Goal: Transaction & Acquisition: Purchase product/service

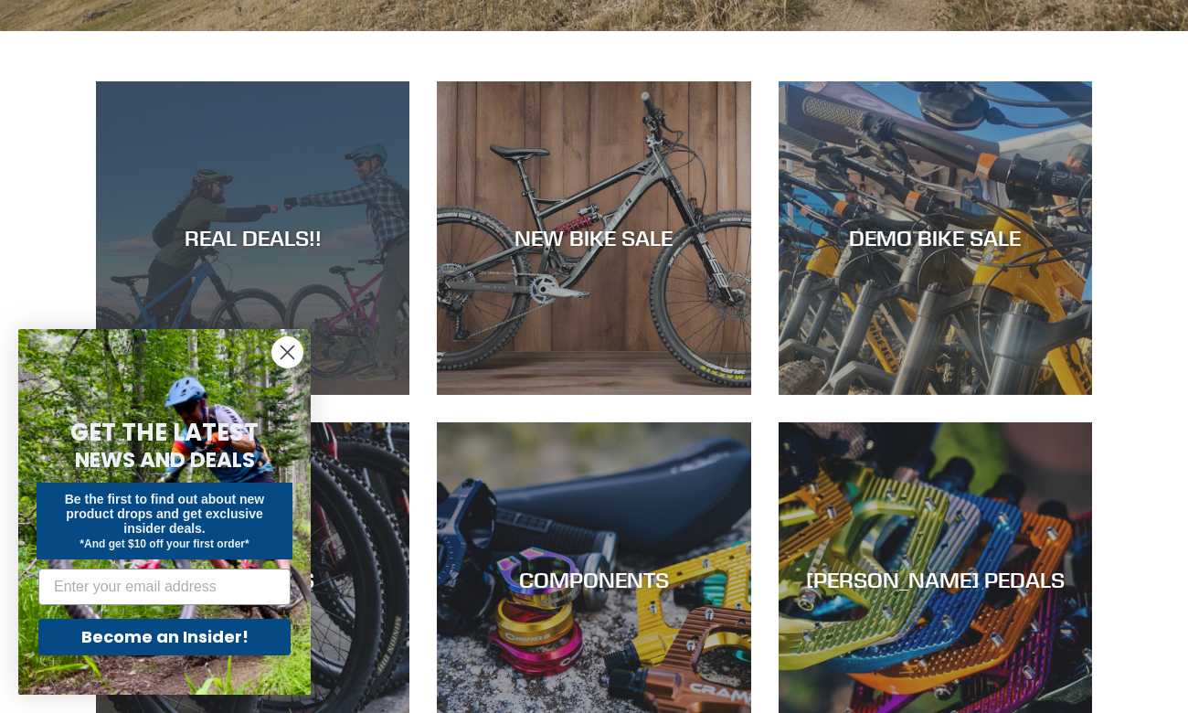
scroll to position [656, 0]
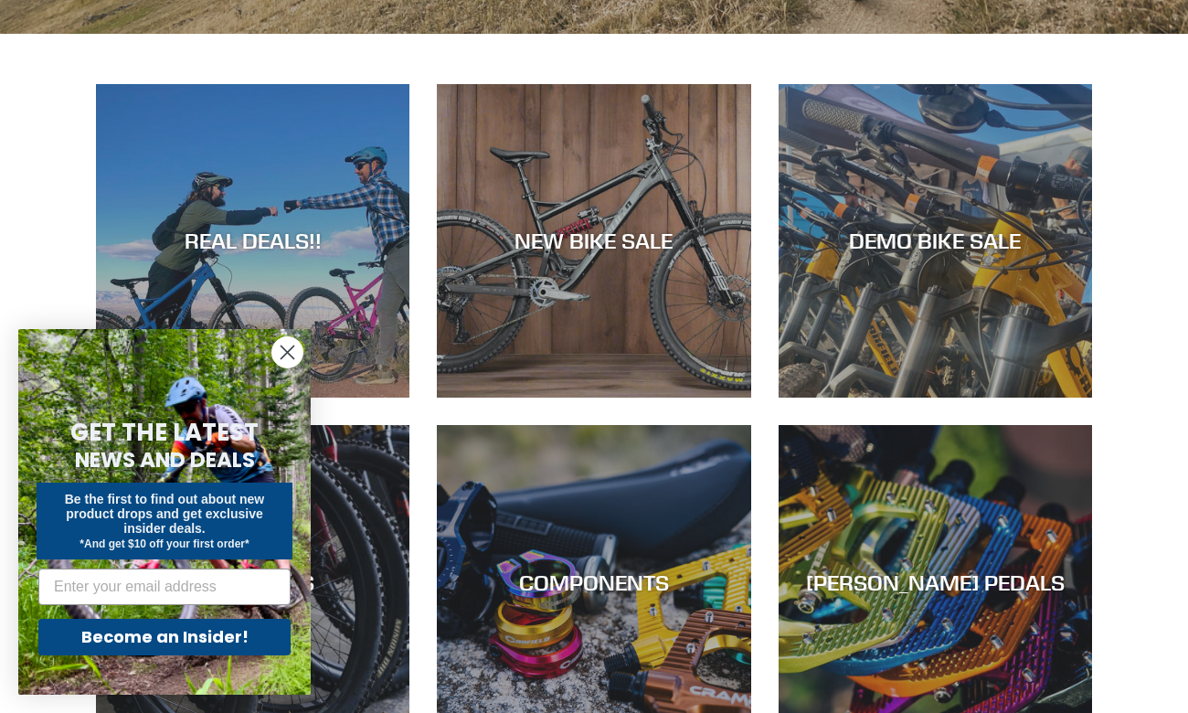
click at [282, 357] on icon "Close dialog" at bounding box center [288, 352] width 13 height 13
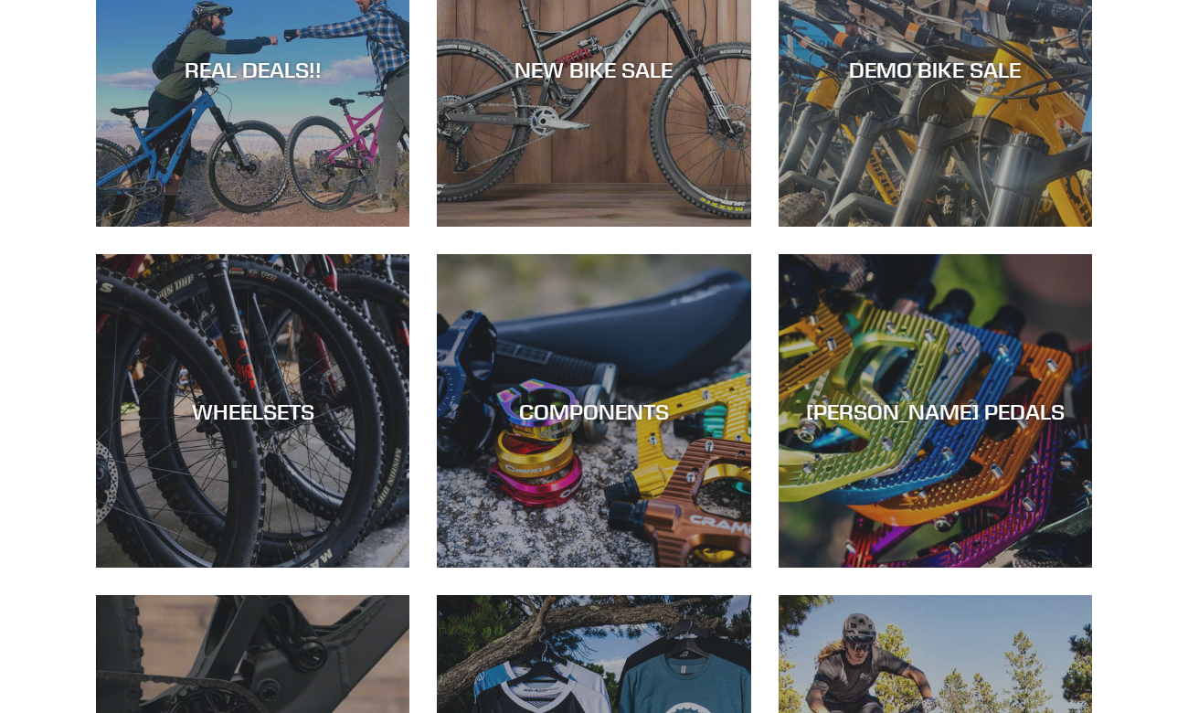
scroll to position [825, 0]
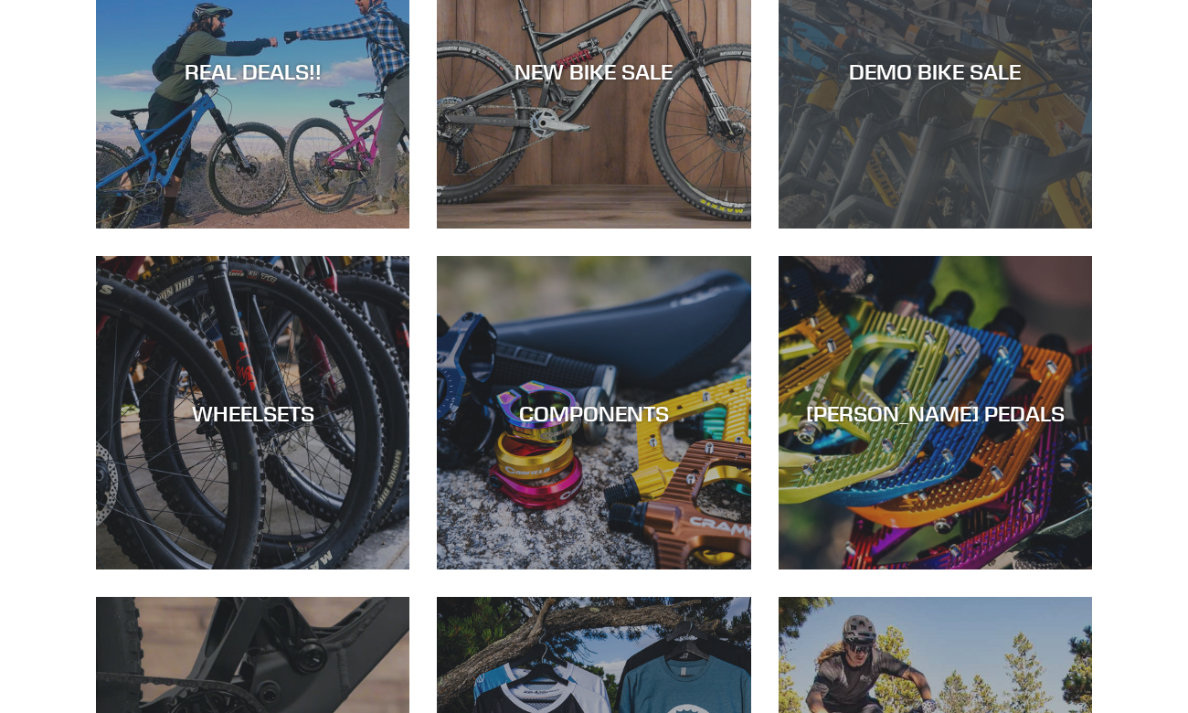
click at [911, 61] on div "DEMO BIKE SALE" at bounding box center [936, 72] width 314 height 27
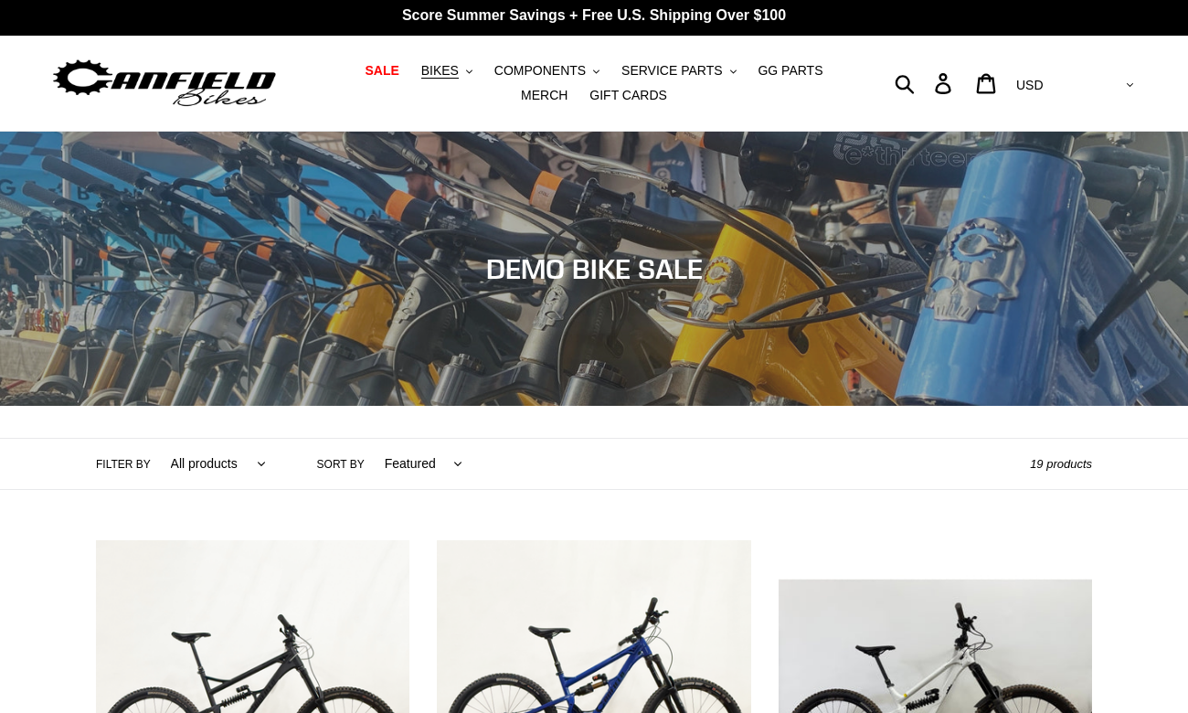
scroll to position [7, 0]
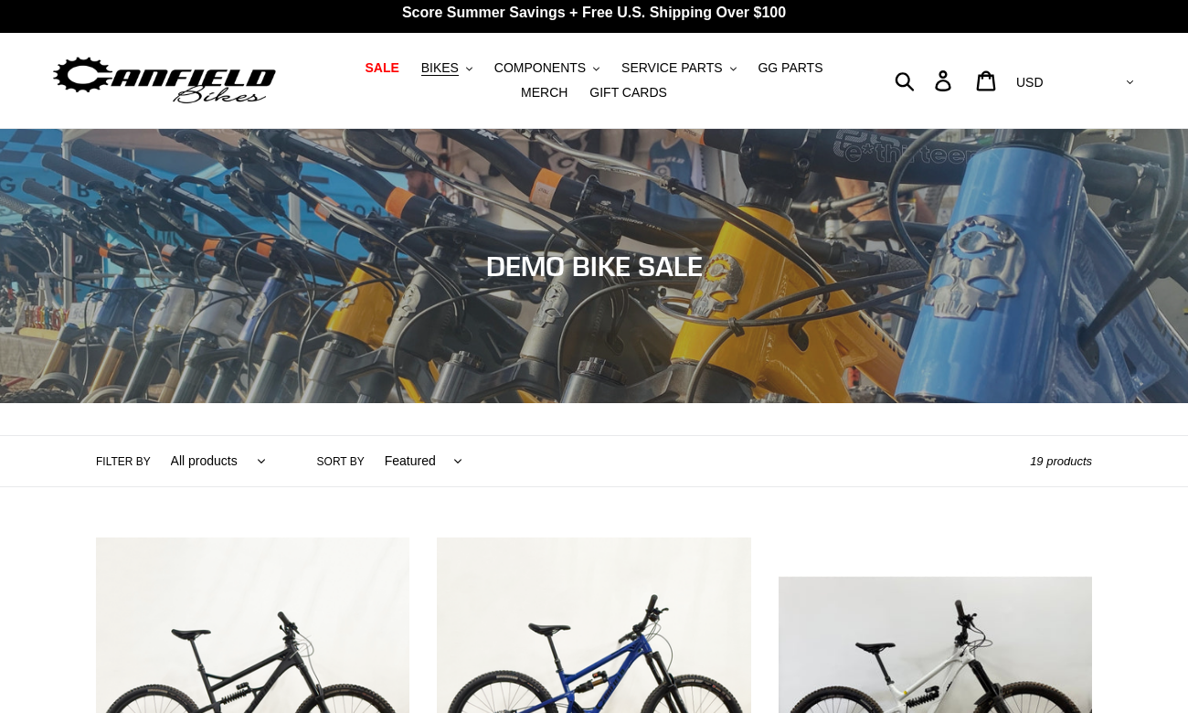
click at [387, 470] on select "Featured Best selling Alphabetically, A-Z Alphabetically, Z-A Price, low to hig…" at bounding box center [418, 461] width 101 height 50
select select "price-ascending"
click at [368, 436] on select "Featured Best selling Alphabetically, A-Z Alphabetically, Z-A Price, low to hig…" at bounding box center [418, 461] width 101 height 50
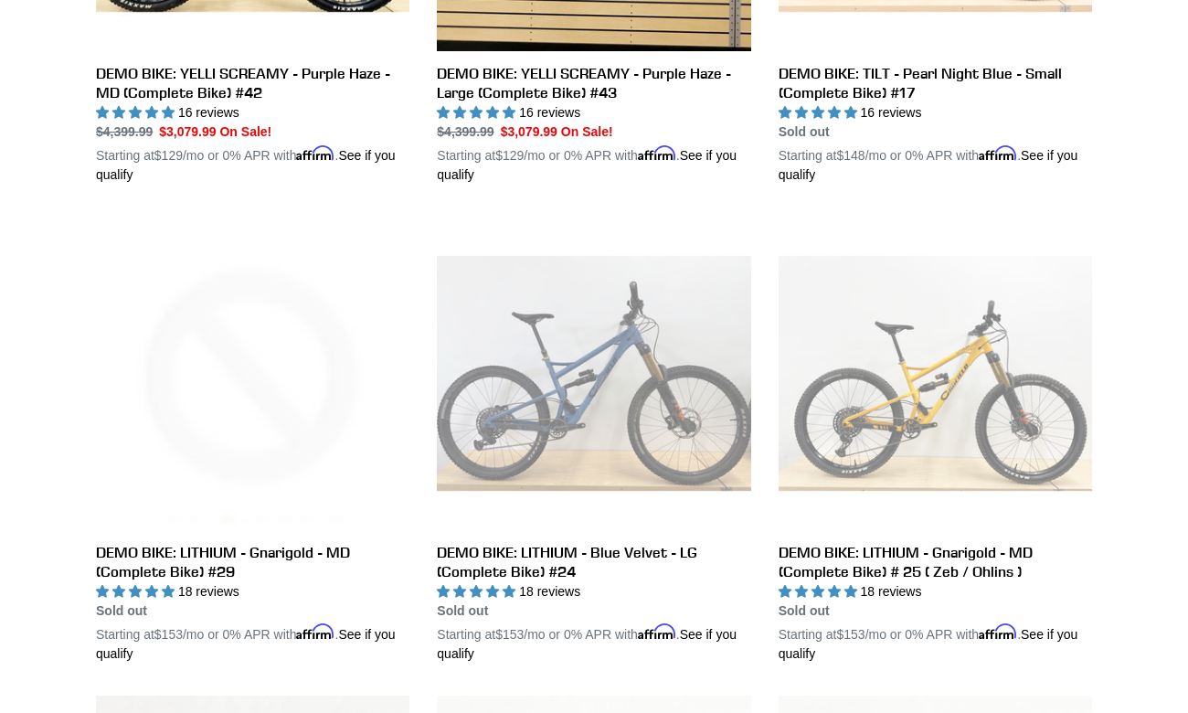
scroll to position [1290, 0]
